Goal: Ask a question

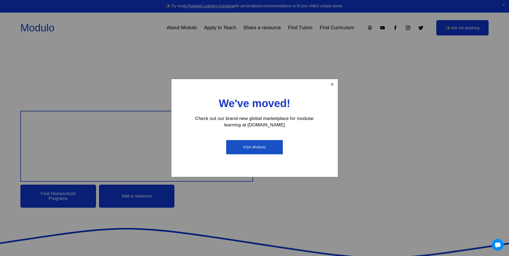
click at [330, 86] on link "Close" at bounding box center [331, 84] width 9 height 9
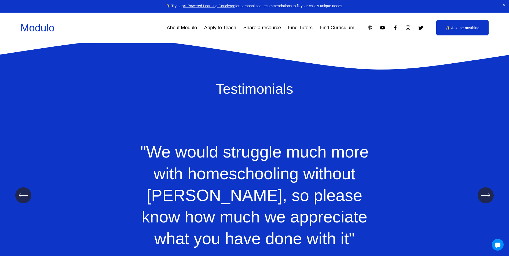
scroll to position [670, 0]
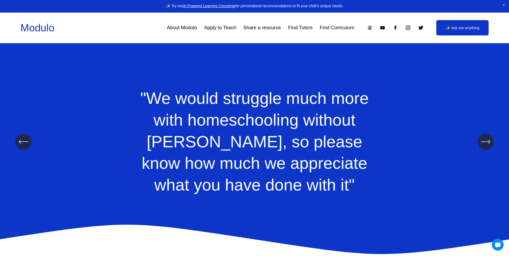
click at [296, 27] on link "Find Tutors" at bounding box center [300, 28] width 24 height 10
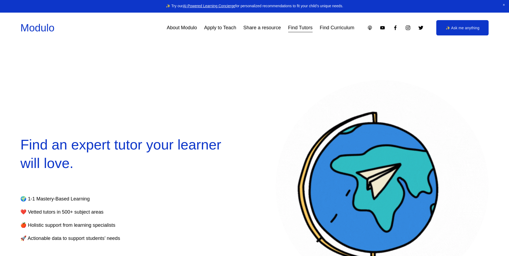
select select "**"
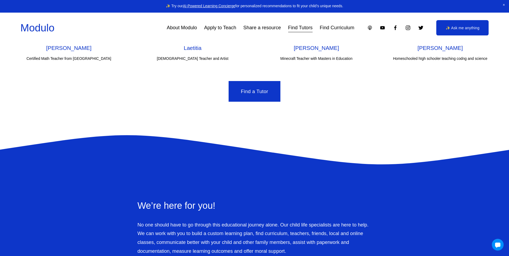
scroll to position [1985, 0]
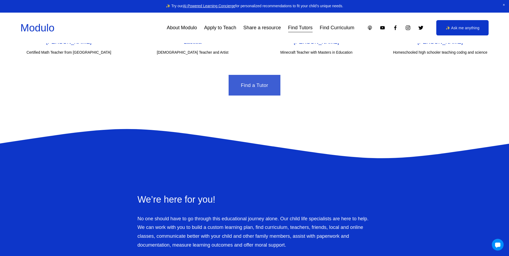
click at [249, 95] on link "Find a Tutor" at bounding box center [254, 85] width 52 height 21
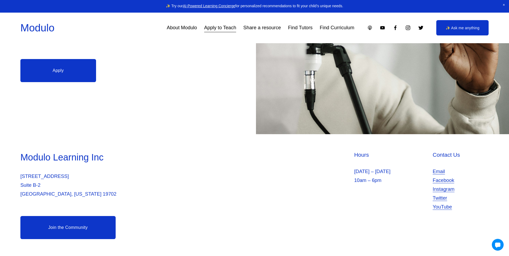
scroll to position [196, 0]
click at [79, 223] on link "Join the Community" at bounding box center [67, 227] width 95 height 23
